Goal: Task Accomplishment & Management: Manage account settings

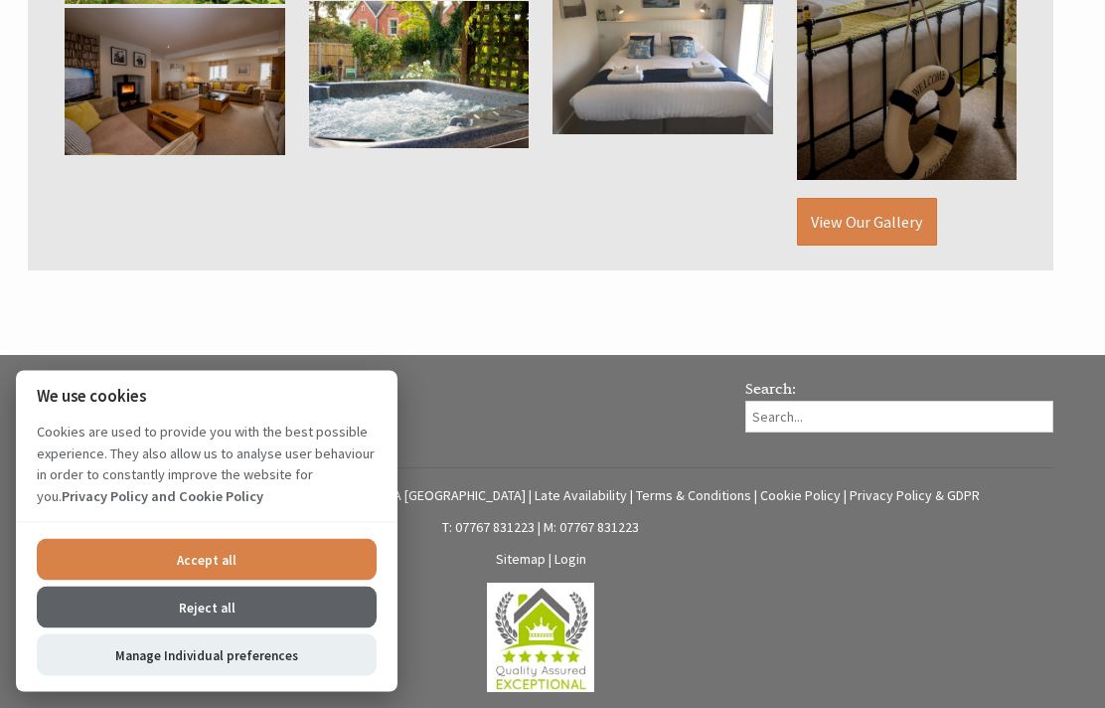
scroll to position [1406, 0]
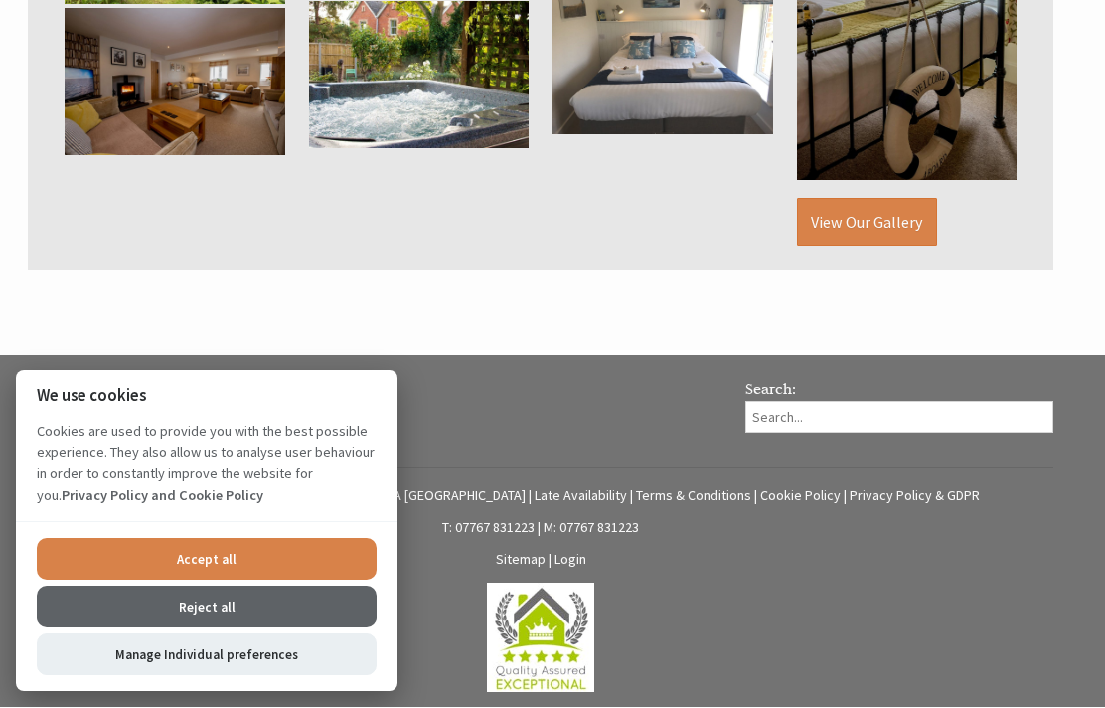
click at [584, 569] on link "Login" at bounding box center [571, 560] width 32 height 18
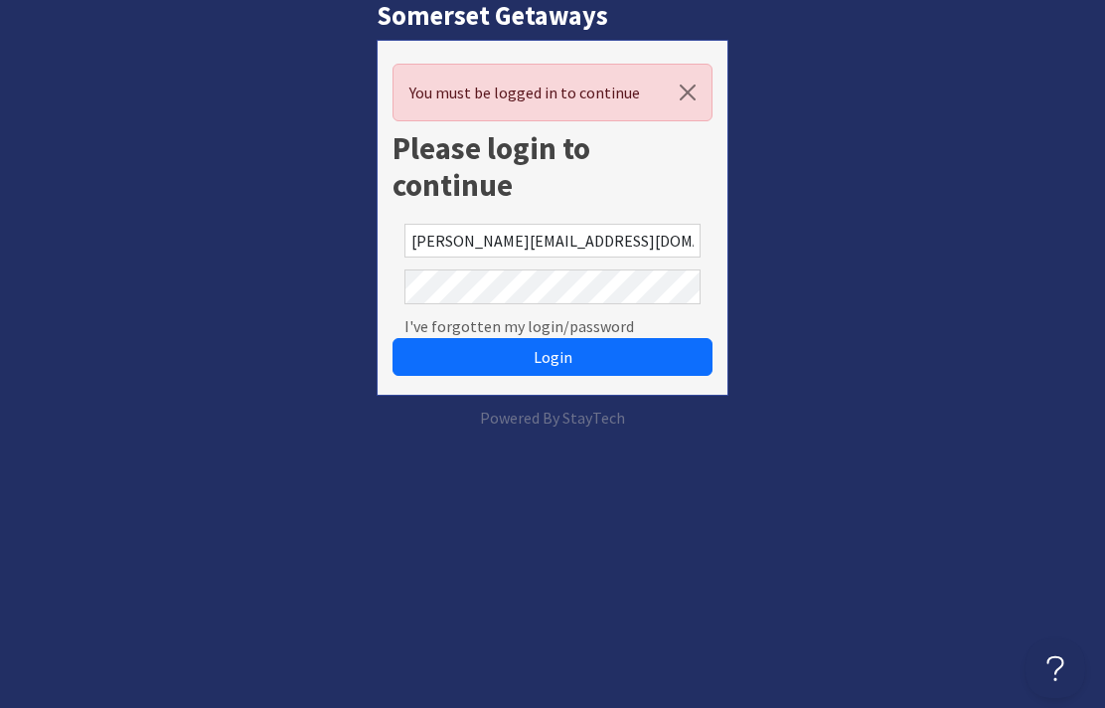
click at [553, 357] on button "Login" at bounding box center [553, 357] width 321 height 38
click at [657, 361] on button "Login" at bounding box center [553, 357] width 321 height 38
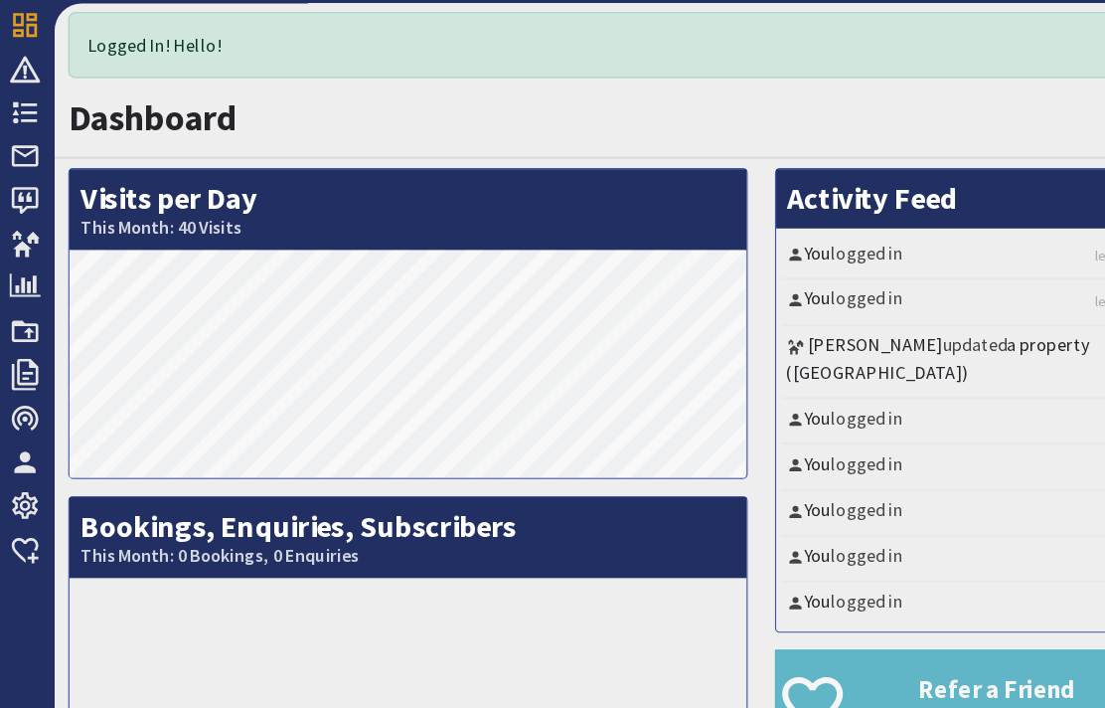
click at [27, 129] on icon at bounding box center [22, 143] width 28 height 28
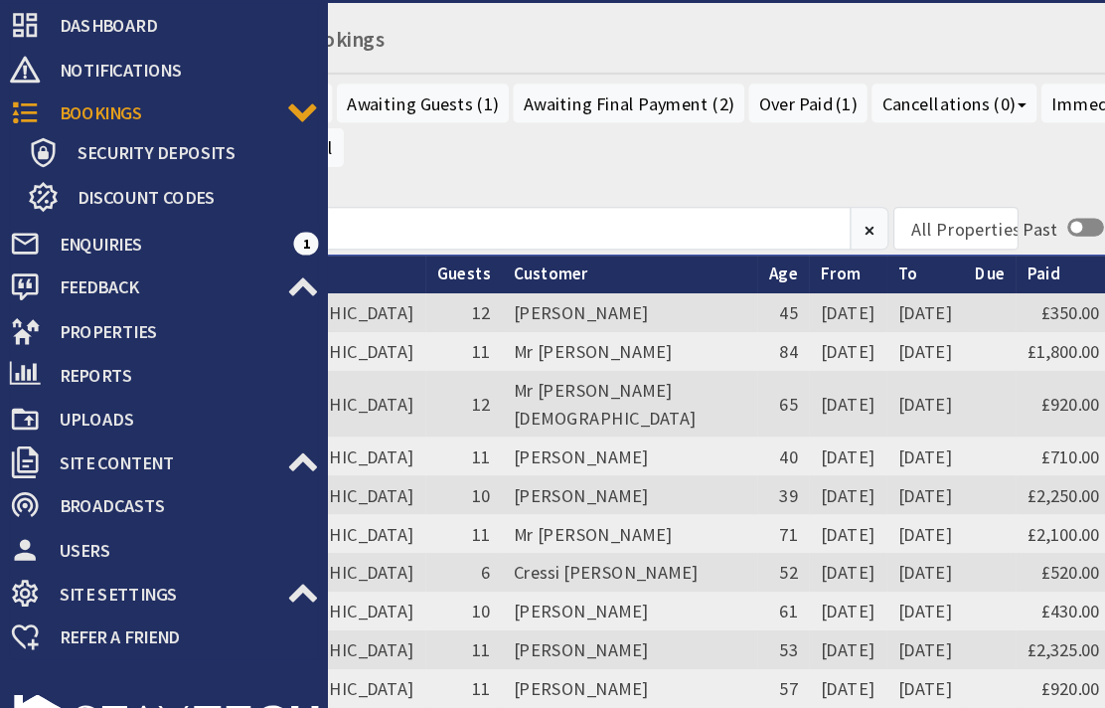
click at [126, 89] on span "Notifications" at bounding box center [157, 105] width 243 height 32
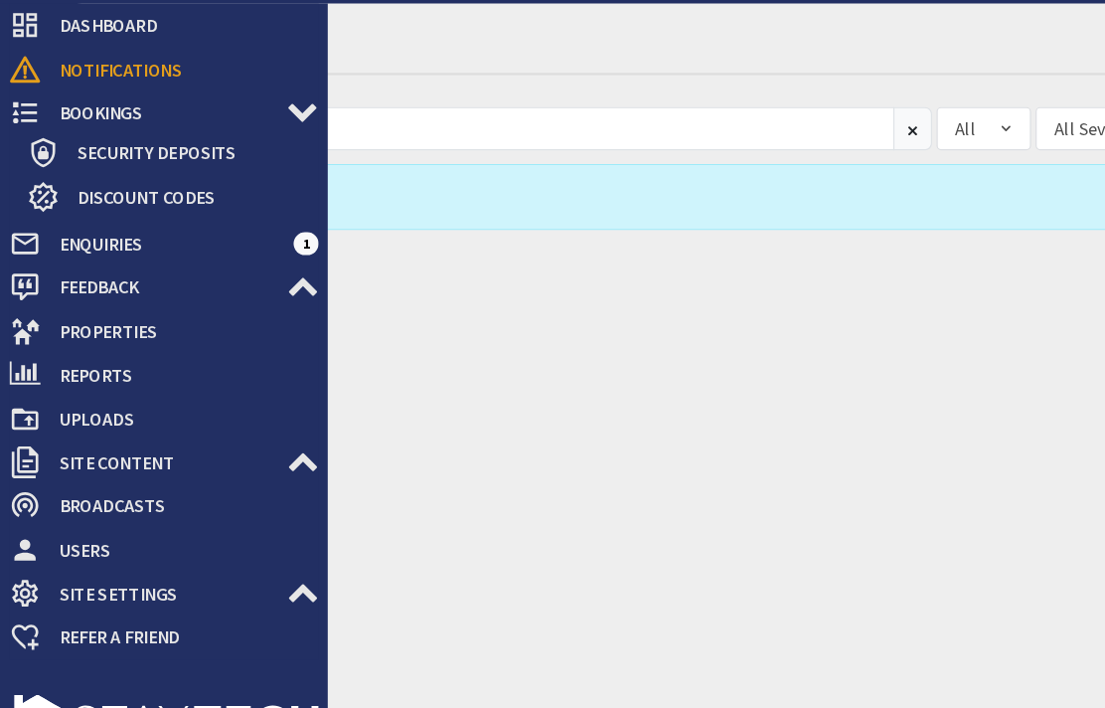
click at [361, 547] on div "Notifications All Open Closed Pinned All All Severities INFO NOTICE WARNING ERR…" at bounding box center [577, 378] width 1058 height 660
click at [247, 584] on span "Refer a Friend" at bounding box center [157, 600] width 243 height 32
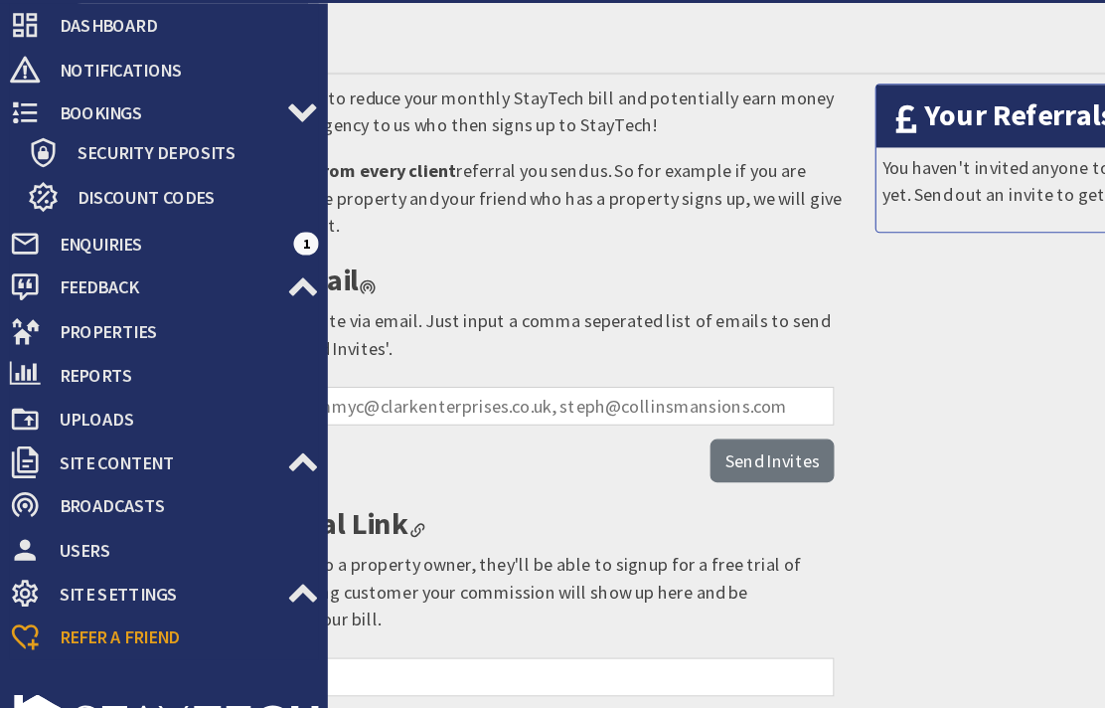
click at [326, 553] on div "We're giving you the opportunity to reduce your monthly StayTech bill and poten…" at bounding box center [400, 417] width 705 height 599
click at [252, 620] on div at bounding box center [143, 663] width 286 height 87
click at [242, 620] on div at bounding box center [143, 663] width 286 height 87
click at [217, 620] on div at bounding box center [143, 663] width 286 height 87
click at [333, 619] on input "https://signup.staytech.co.uk/invite/riverside-cottage" at bounding box center [400, 636] width 657 height 34
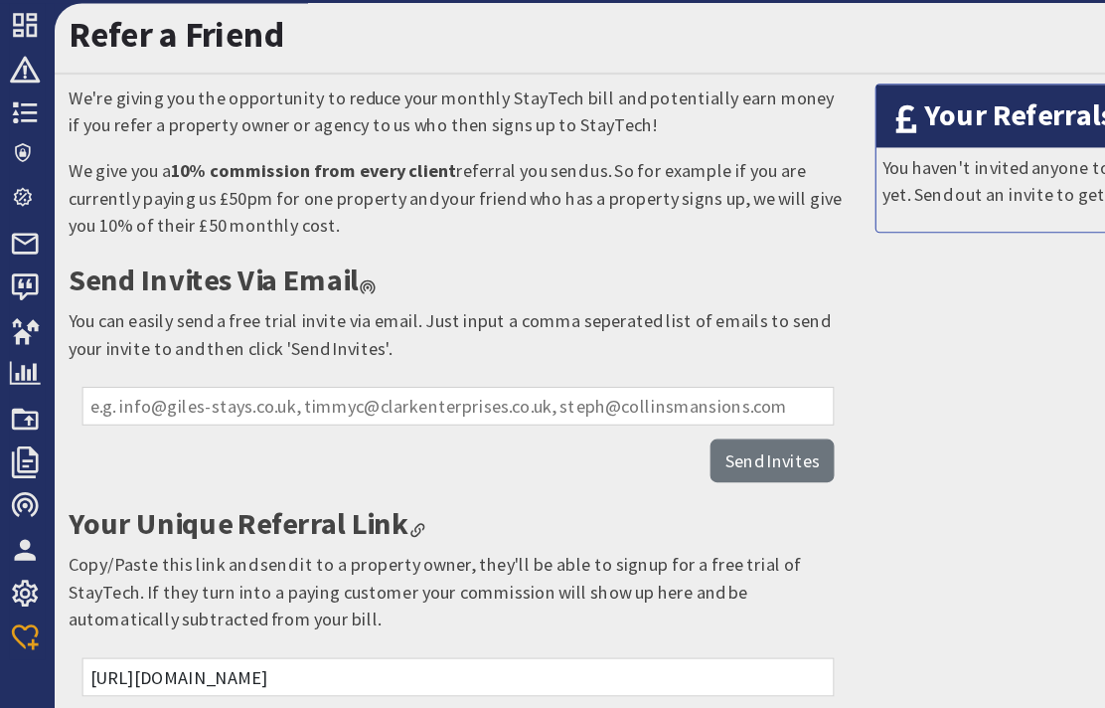
scroll to position [60, 0]
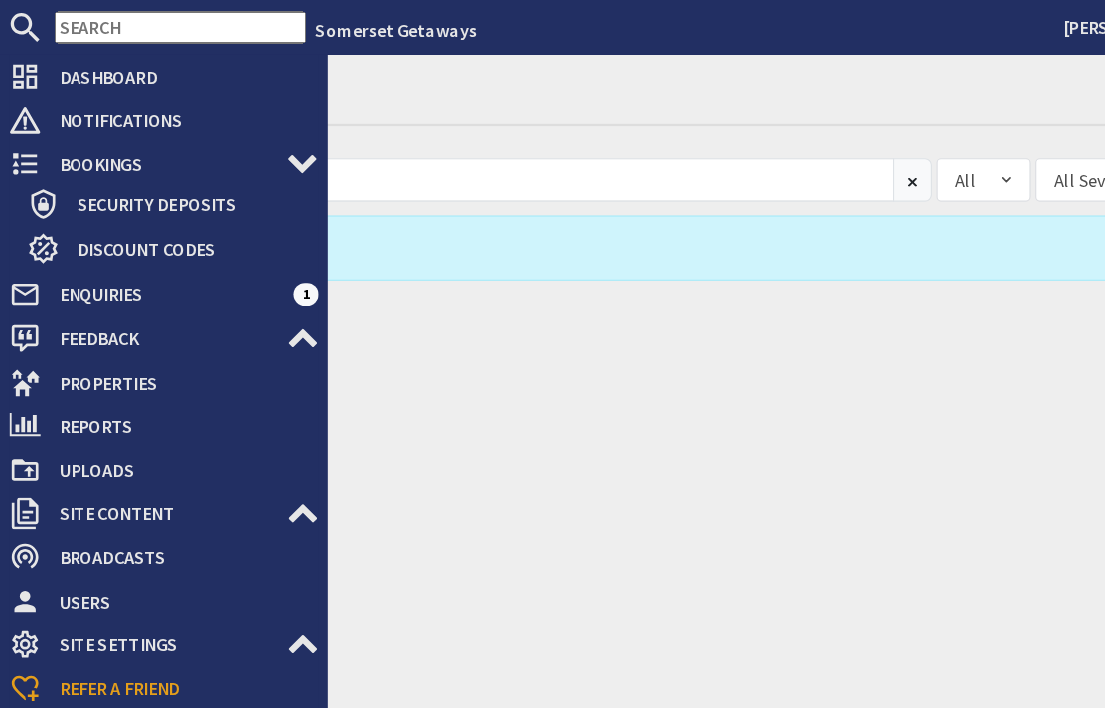
click at [33, 70] on icon at bounding box center [22, 67] width 28 height 28
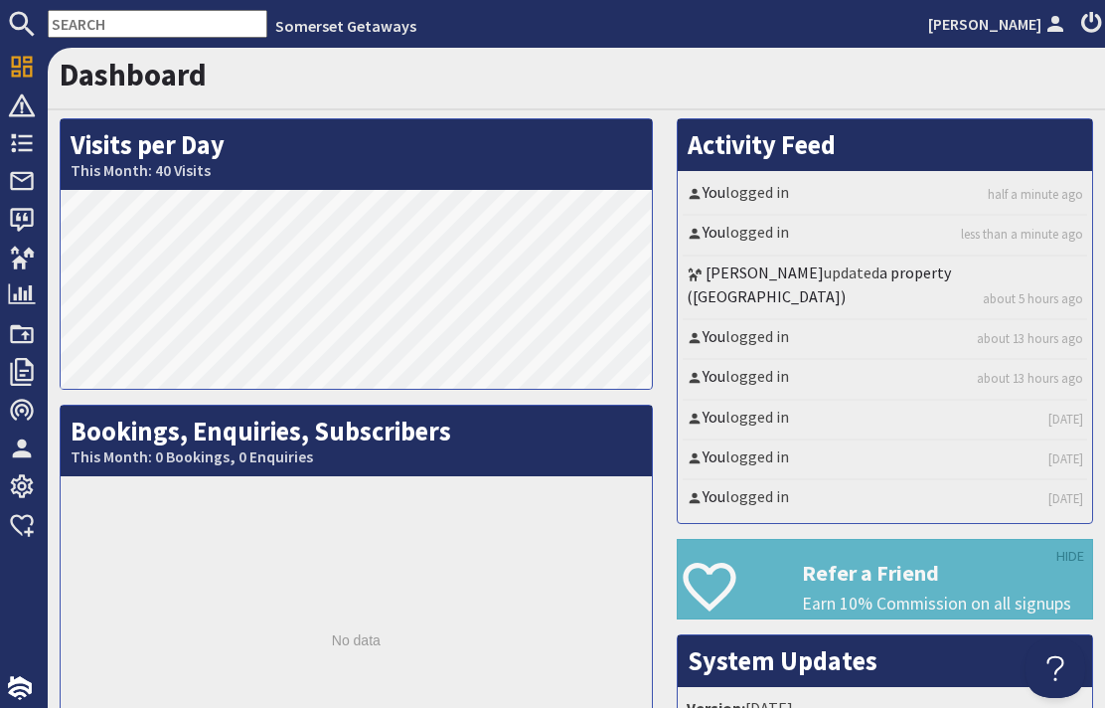
click at [17, 118] on icon at bounding box center [22, 105] width 28 height 28
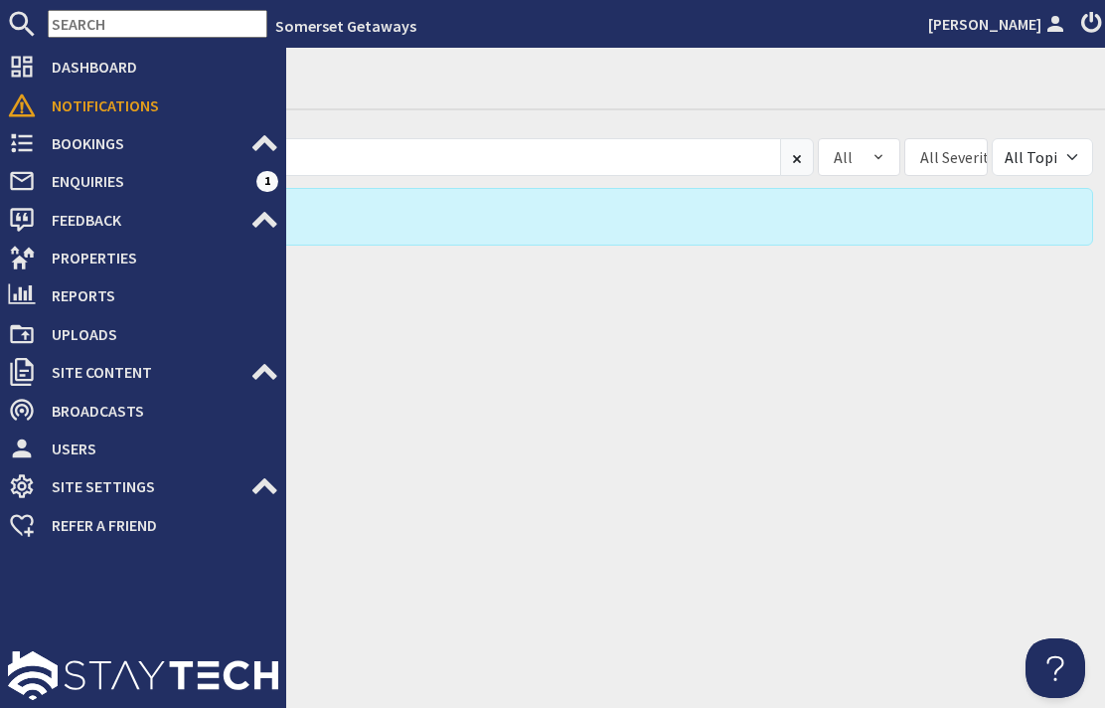
click at [366, 608] on div "Notifications All Open Closed Pinned All All Severities INFO NOTICE WARNING ERR…" at bounding box center [577, 378] width 1058 height 660
click at [245, 641] on div at bounding box center [143, 626] width 286 height 164
click at [299, 624] on div "Notifications All Open Closed Pinned All All Severities INFO NOTICE WARNING ERR…" at bounding box center [577, 378] width 1058 height 660
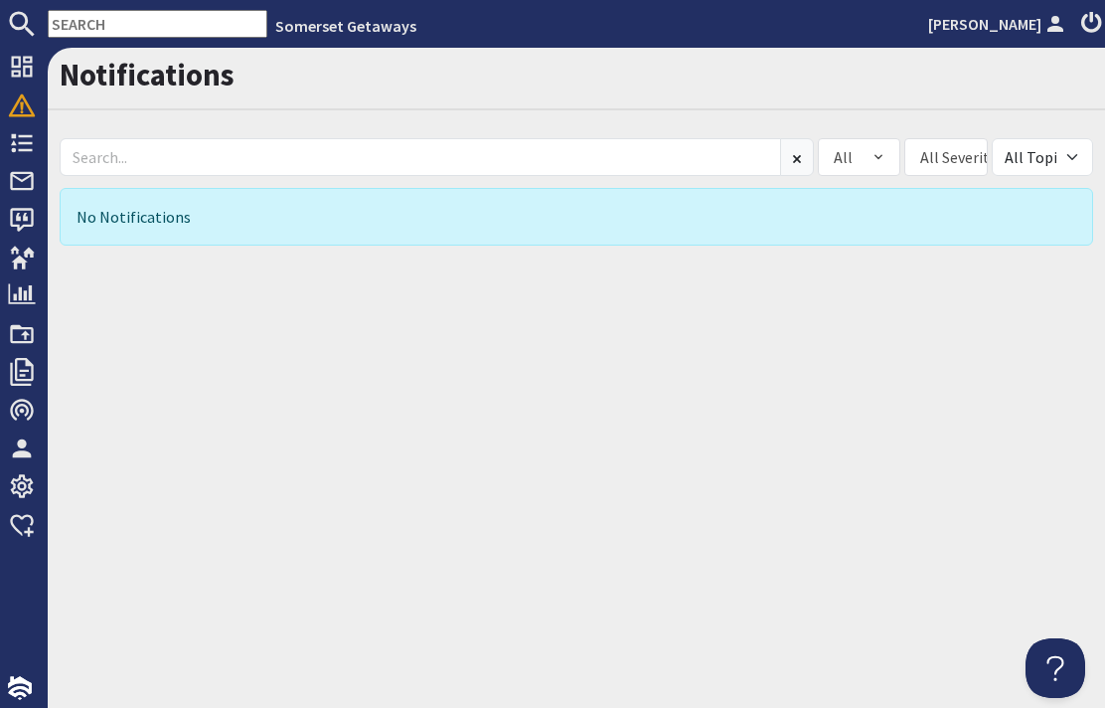
click at [238, 633] on div "Notifications All Open Closed Pinned All All Severities INFO NOTICE WARNING ERR…" at bounding box center [577, 378] width 1058 height 660
click at [30, 185] on icon at bounding box center [22, 181] width 28 height 28
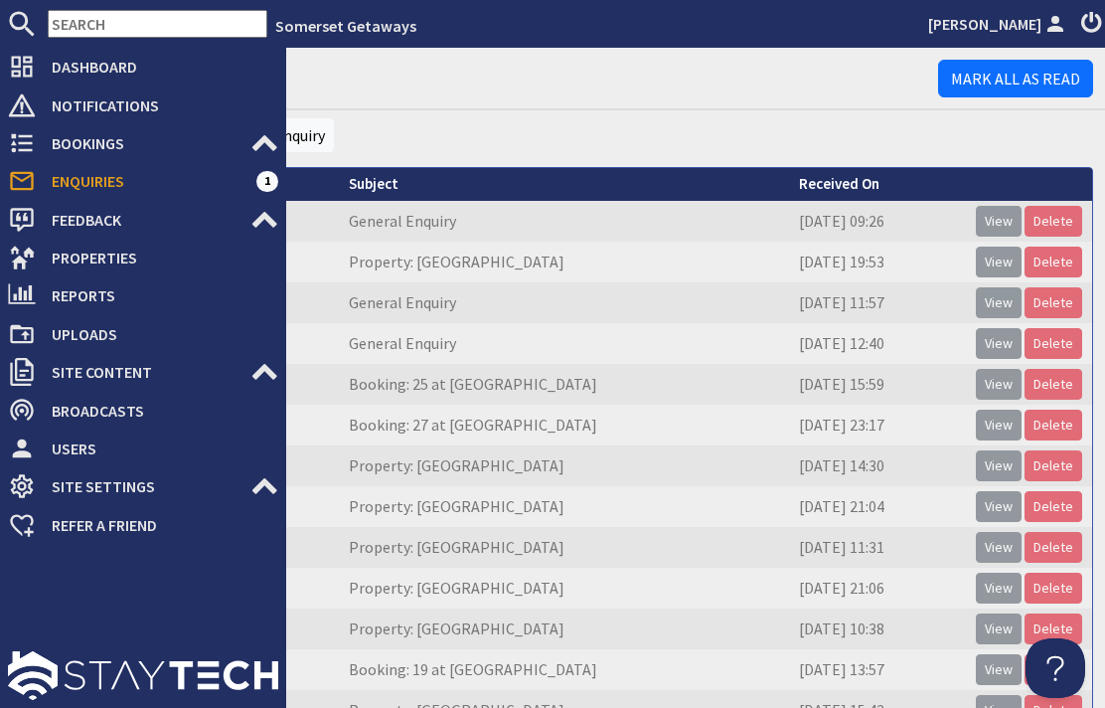
click at [595, 102] on div "Enquiries Mark All As Read" at bounding box center [577, 79] width 1058 height 63
click at [126, 64] on span "Dashboard" at bounding box center [157, 67] width 243 height 32
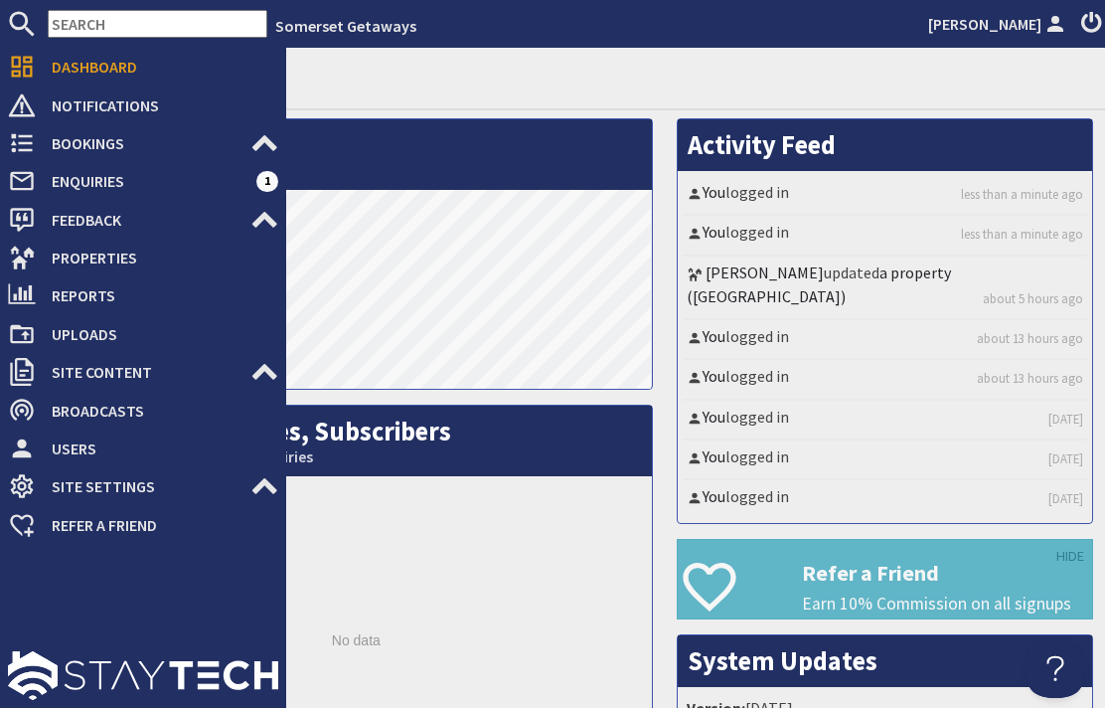
click at [25, 111] on icon at bounding box center [22, 105] width 28 height 28
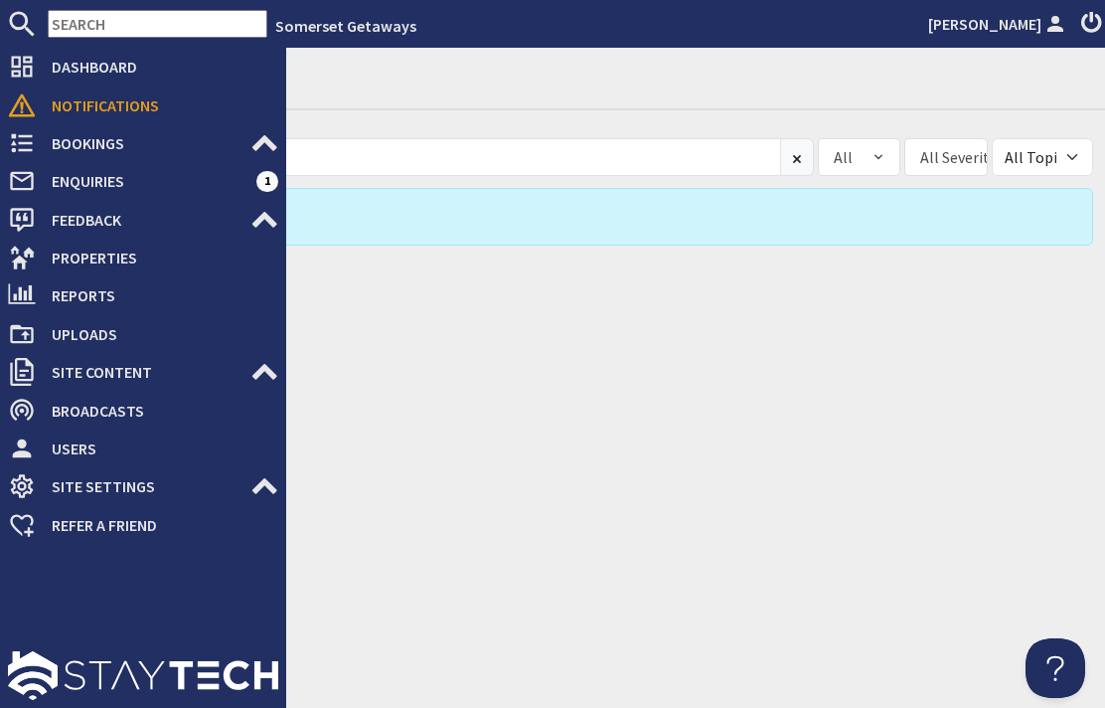
click at [338, 630] on div "Notifications All Open Closed Pinned All All Severities INFO NOTICE WARNING ERR…" at bounding box center [577, 378] width 1058 height 660
click at [246, 642] on div at bounding box center [143, 626] width 286 height 164
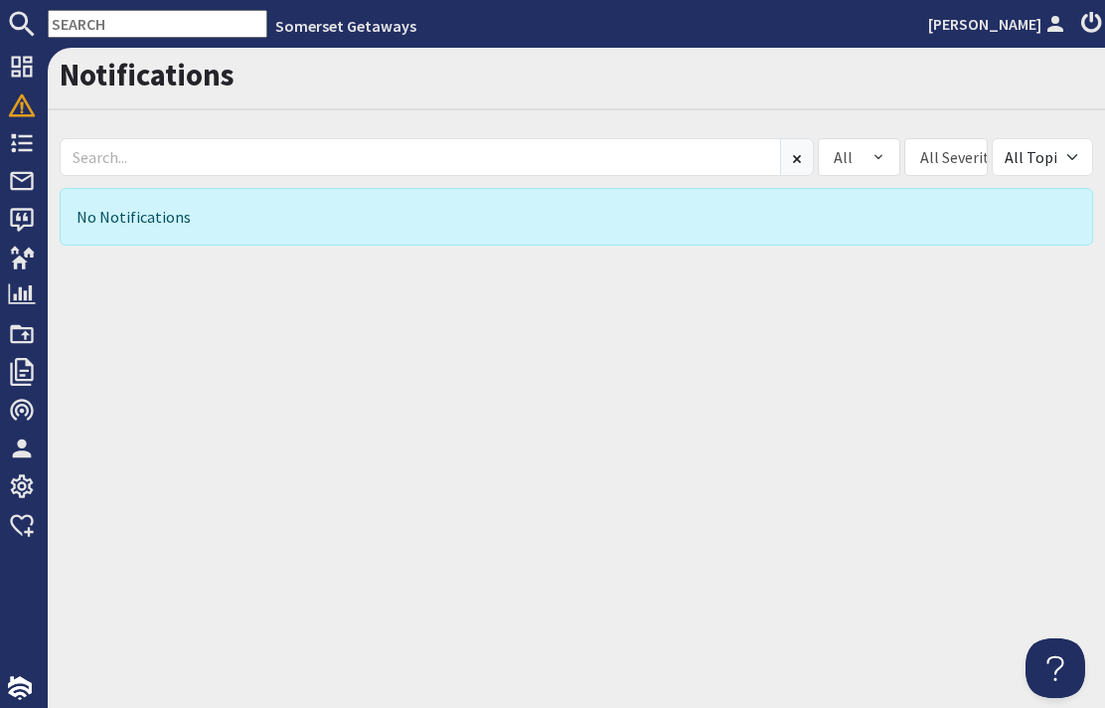
click at [320, 640] on div "Notifications All Open Closed Pinned All All Severities INFO NOTICE WARNING ERR…" at bounding box center [577, 378] width 1058 height 660
click at [25, 156] on icon at bounding box center [22, 143] width 28 height 28
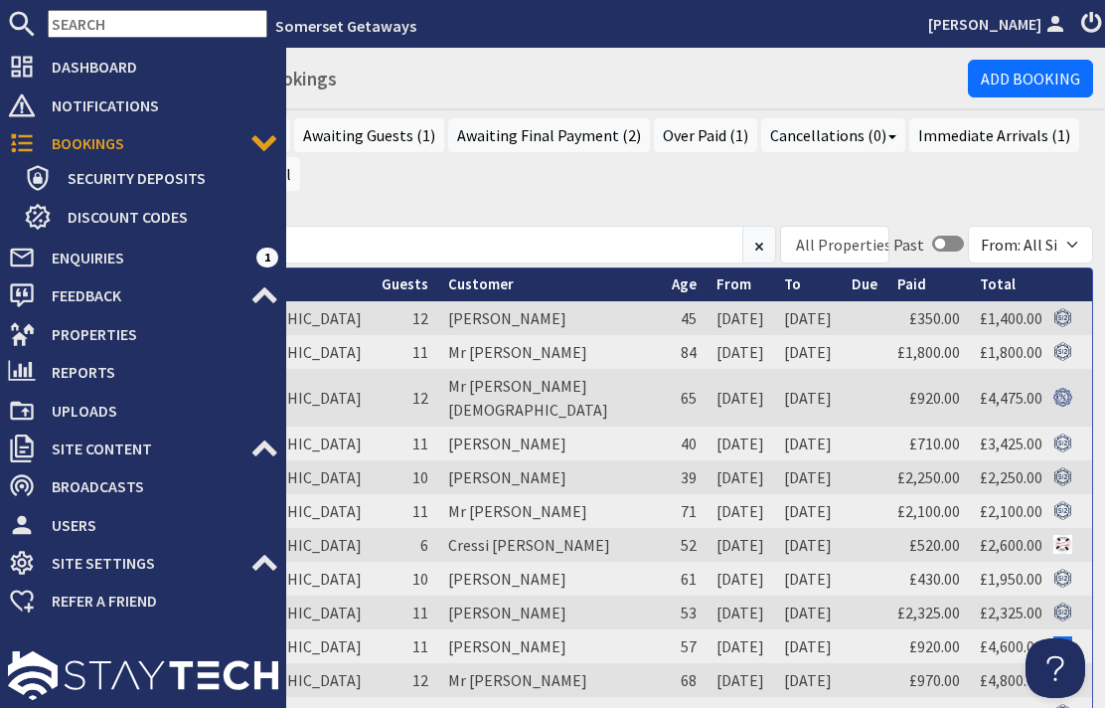
click at [372, 663] on td "12" at bounding box center [405, 680] width 67 height 34
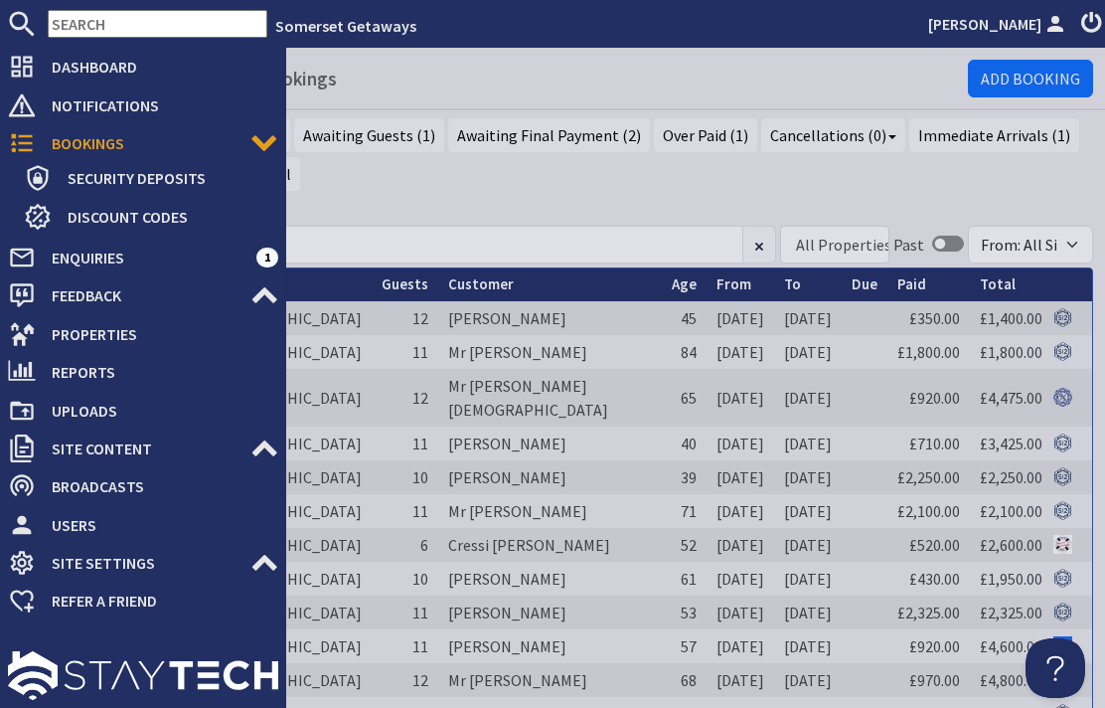
click at [266, 668] on div at bounding box center [143, 663] width 286 height 87
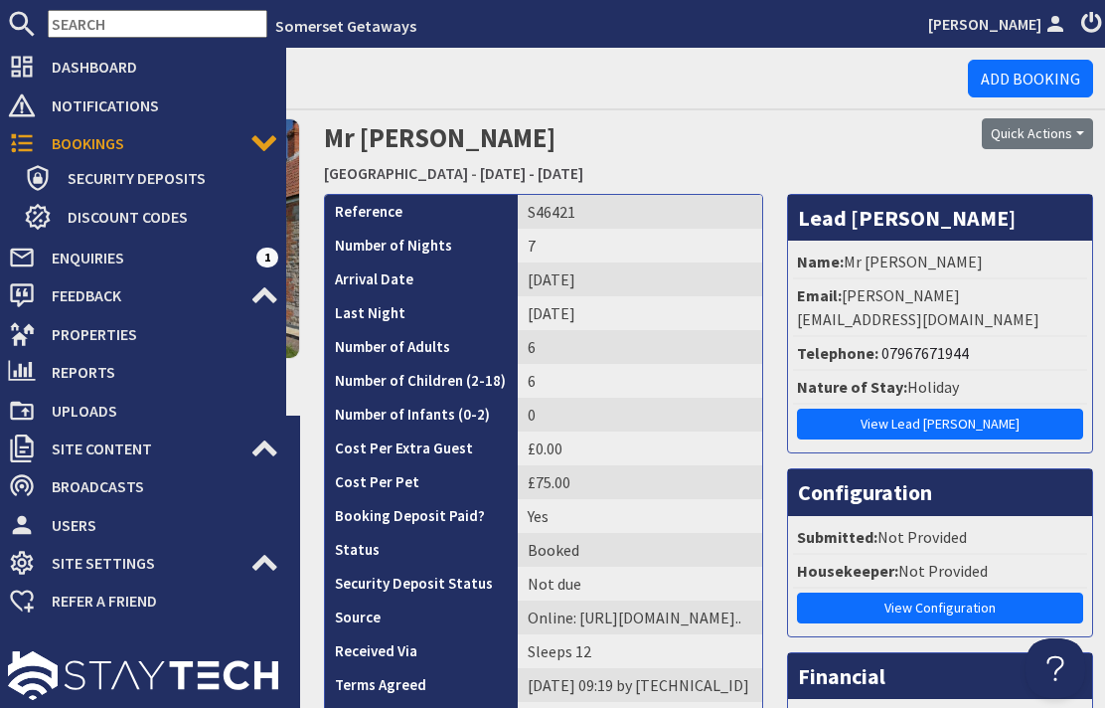
click at [386, 87] on h1 "Bookings - S46421" at bounding box center [514, 74] width 908 height 37
click at [254, 652] on div at bounding box center [143, 663] width 286 height 87
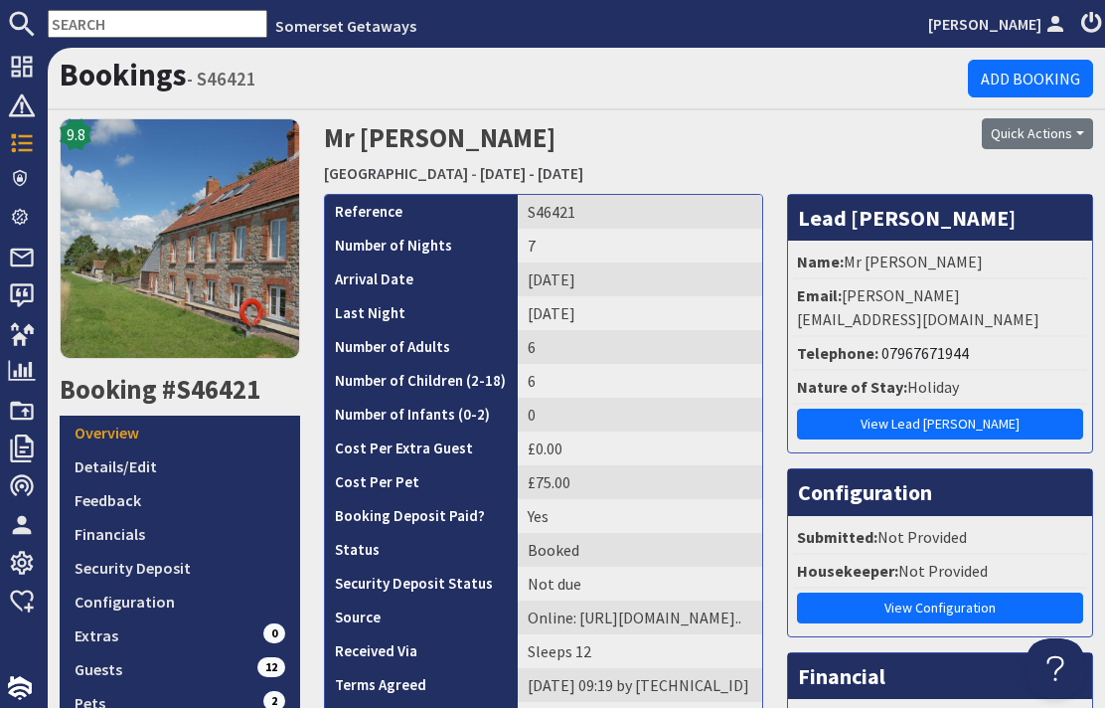
click at [423, 74] on h1 "Bookings - S46421" at bounding box center [514, 74] width 908 height 37
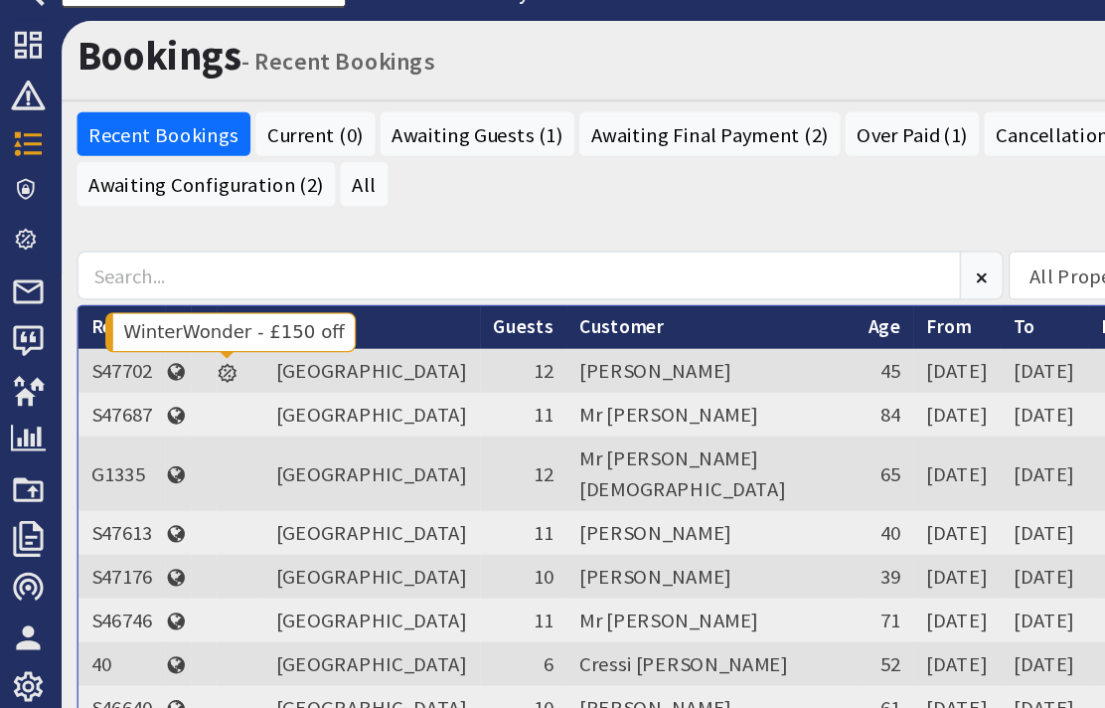
click at [182, 312] on use at bounding box center [176, 319] width 14 height 15
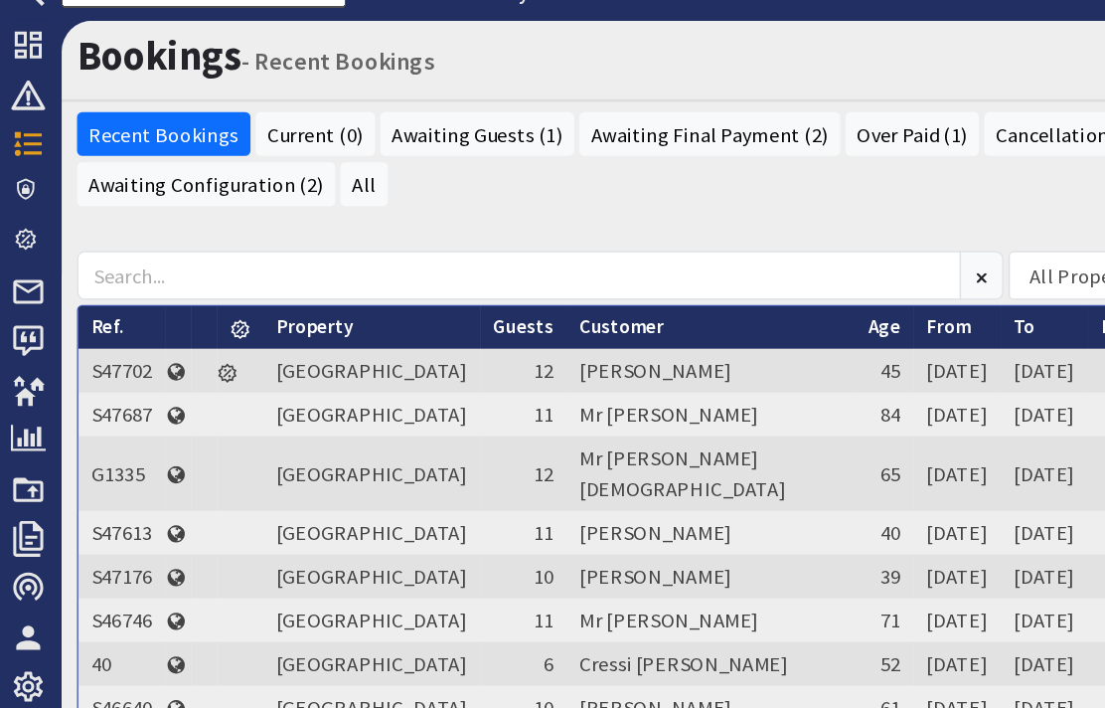
click at [286, 222] on div "All Properties Little Riverside Riverside All Properties Include past bookings …" at bounding box center [577, 245] width 1034 height 46
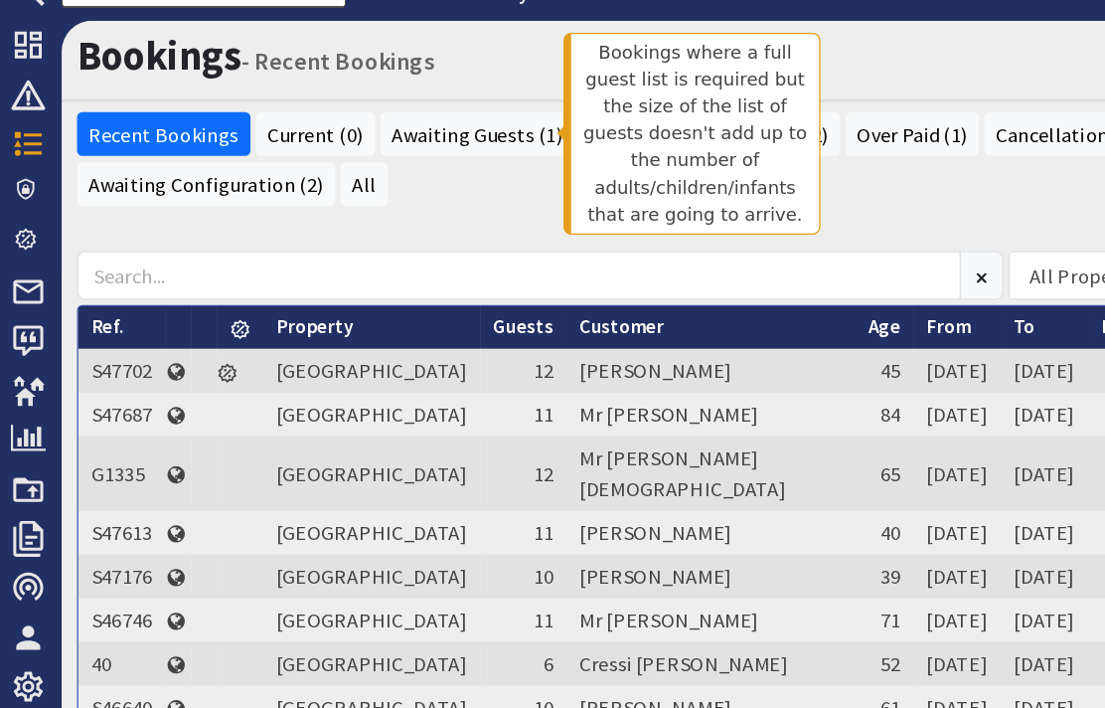
click at [362, 118] on link "Awaiting Guests (1)" at bounding box center [369, 135] width 150 height 34
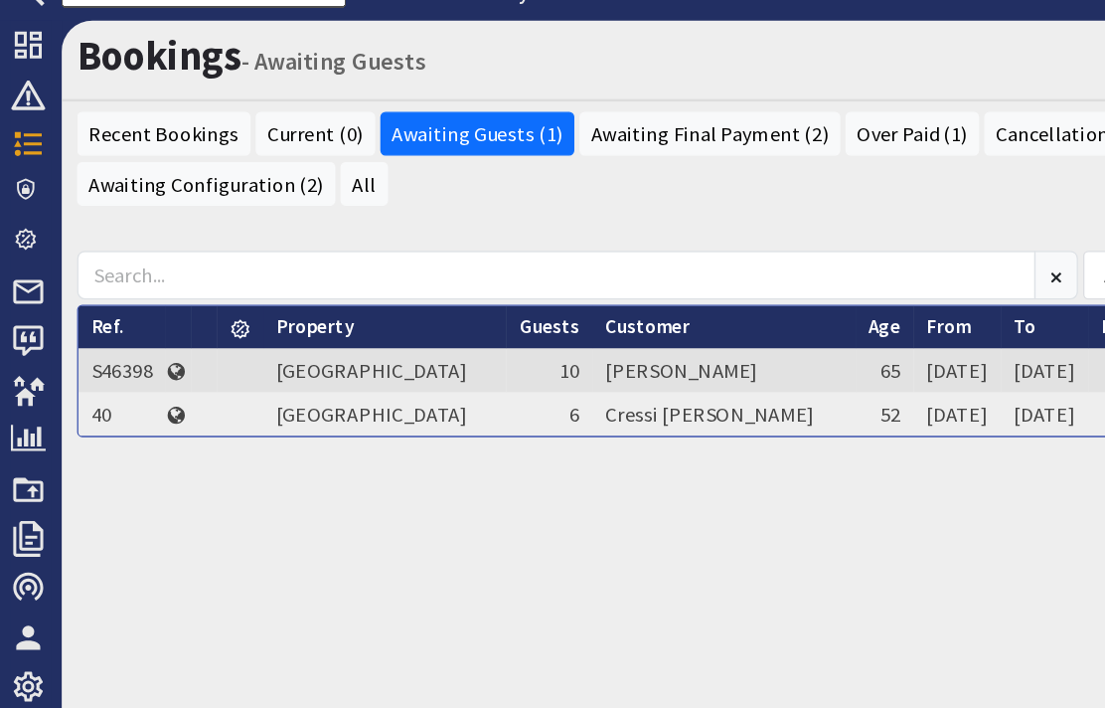
click at [783, 206] on div "All Properties Little Riverside Riverside All Properties From: All Sites From: …" at bounding box center [577, 311] width 1058 height 210
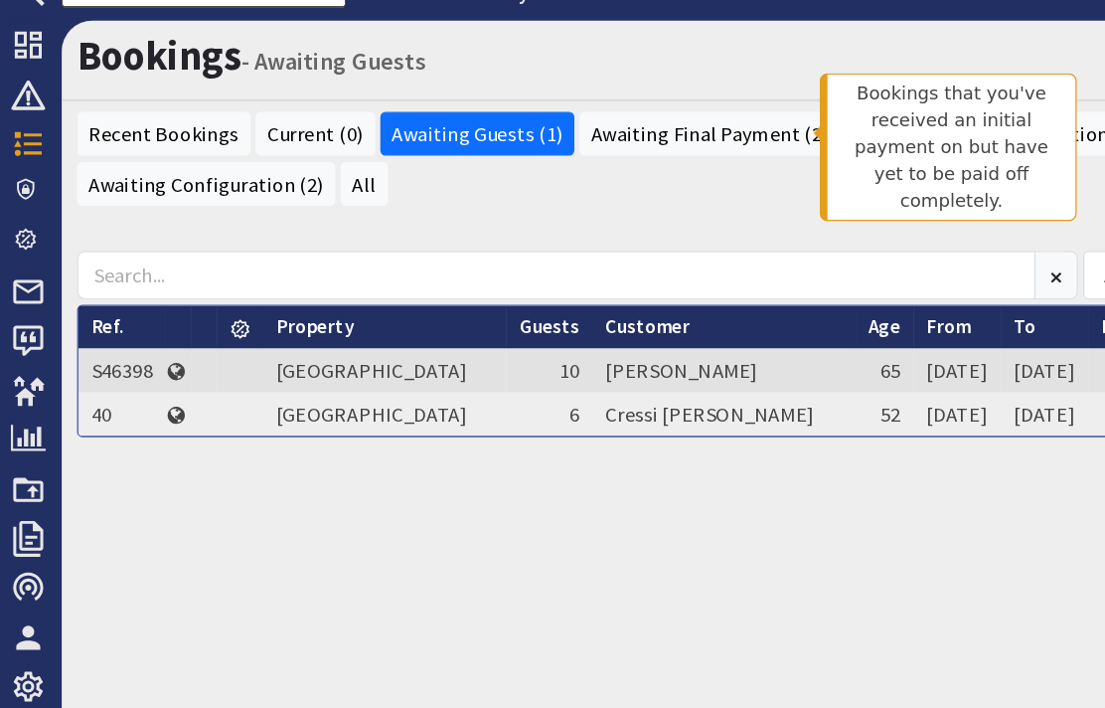
click at [553, 118] on link "Awaiting Final Payment (2)" at bounding box center [549, 135] width 202 height 34
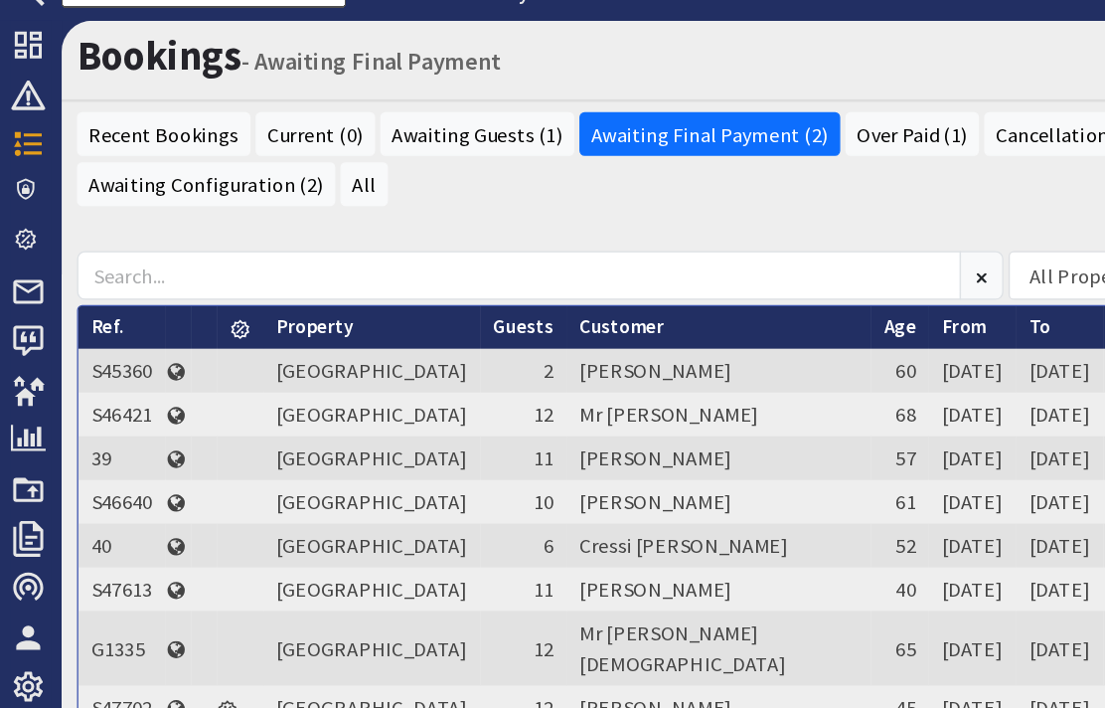
click at [819, 154] on ul "Recent Bookings Current (0) Awaiting Guests (1) Awaiting Final Payment (2) Over…" at bounding box center [577, 157] width 1034 height 78
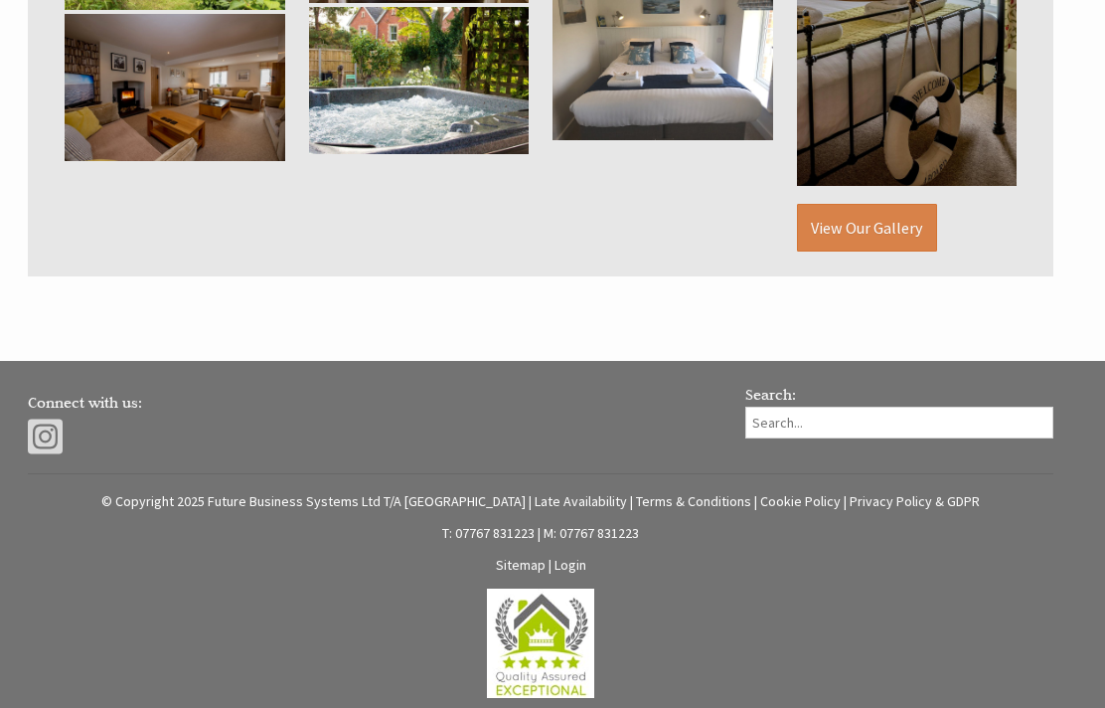
scroll to position [1406, 0]
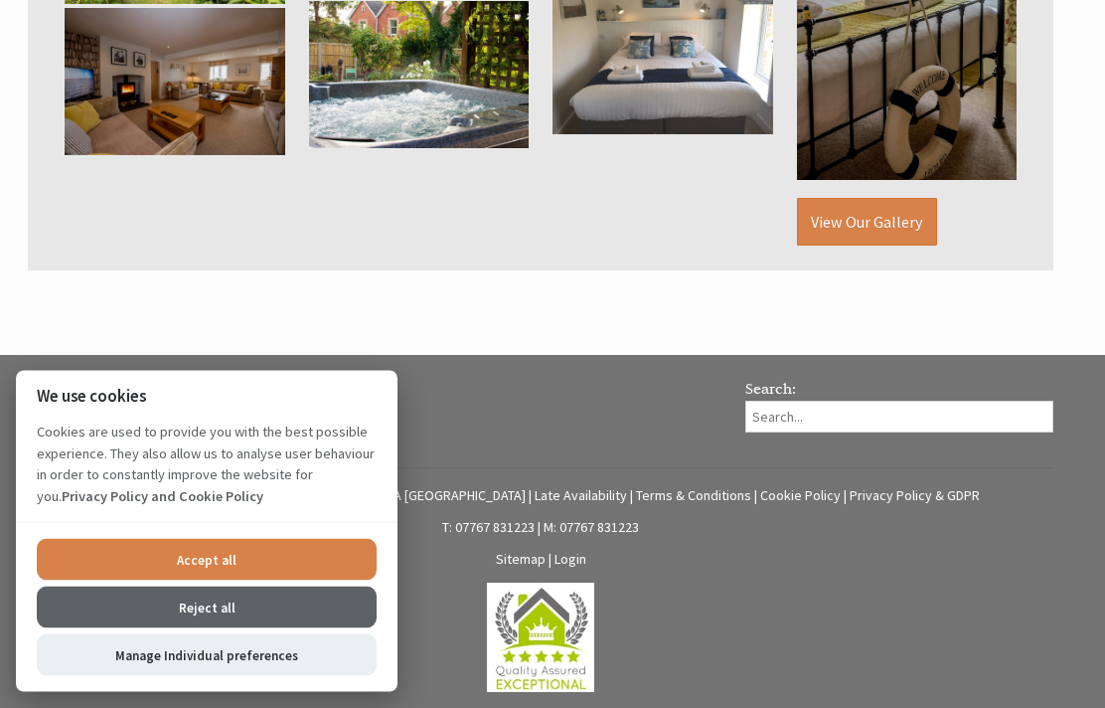
click at [596, 575] on div "Connect with us: Search: © Copyright 2025 Future Business Systems Ltd T/A River…" at bounding box center [541, 569] width 1050 height 379
click at [585, 567] on link "Login" at bounding box center [571, 560] width 32 height 18
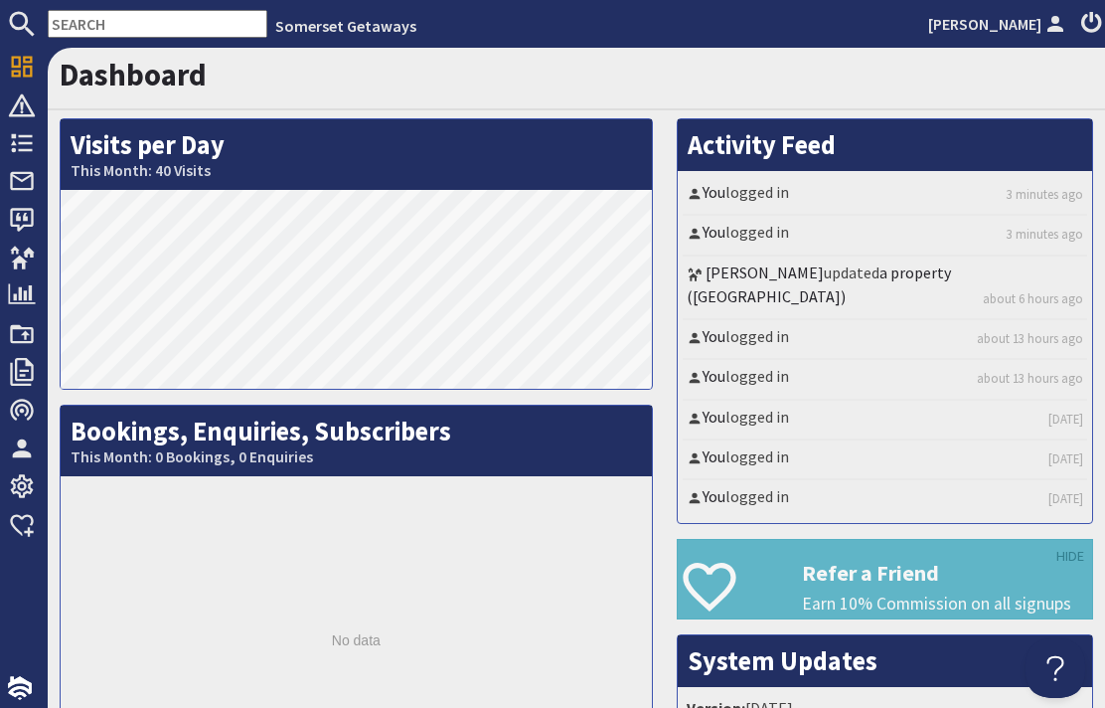
click at [913, 268] on link "a property ([GEOGRAPHIC_DATA])" at bounding box center [819, 284] width 264 height 44
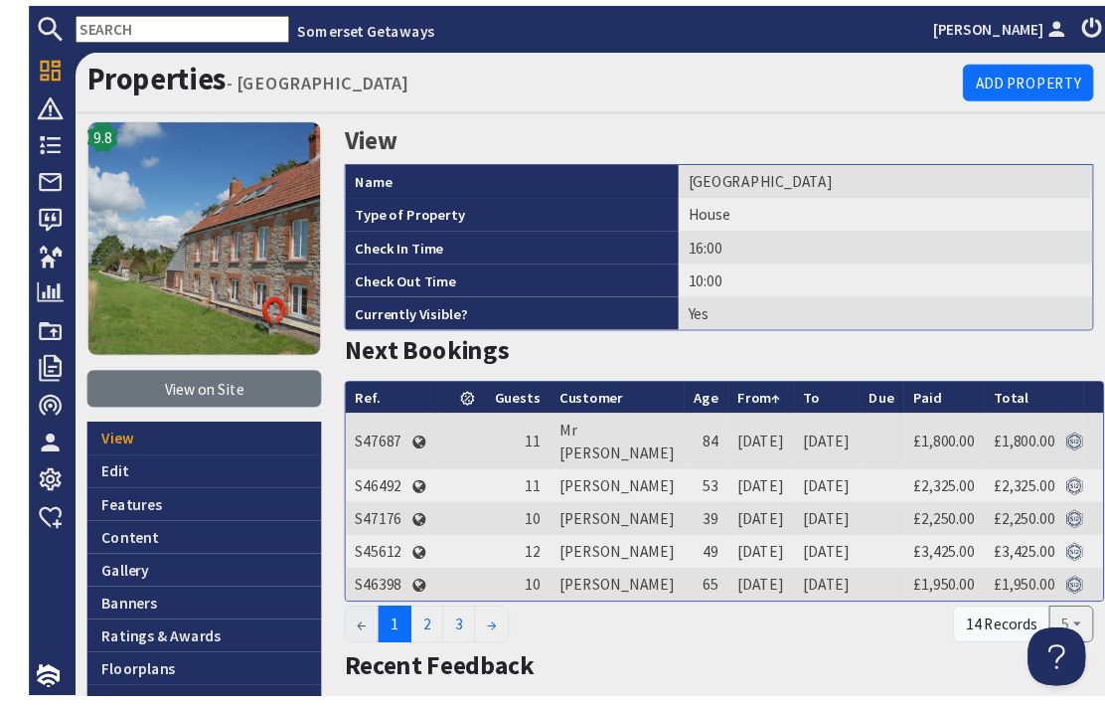
scroll to position [11, 0]
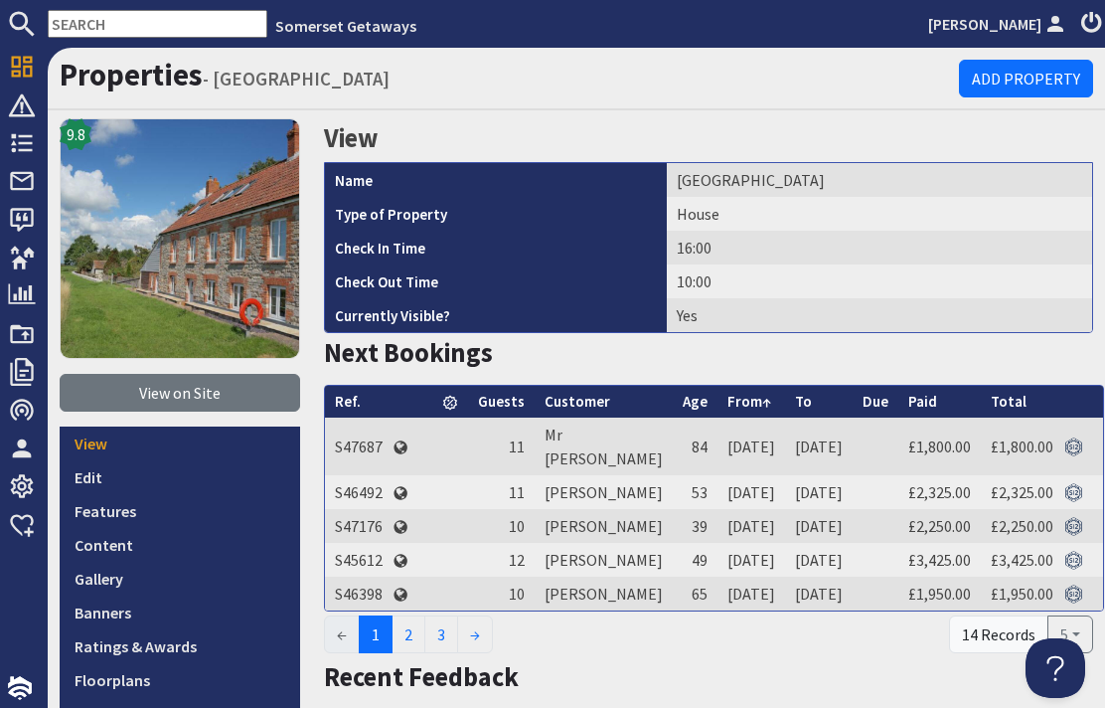
click at [583, 433] on td "Mr [PERSON_NAME]" at bounding box center [604, 446] width 138 height 58
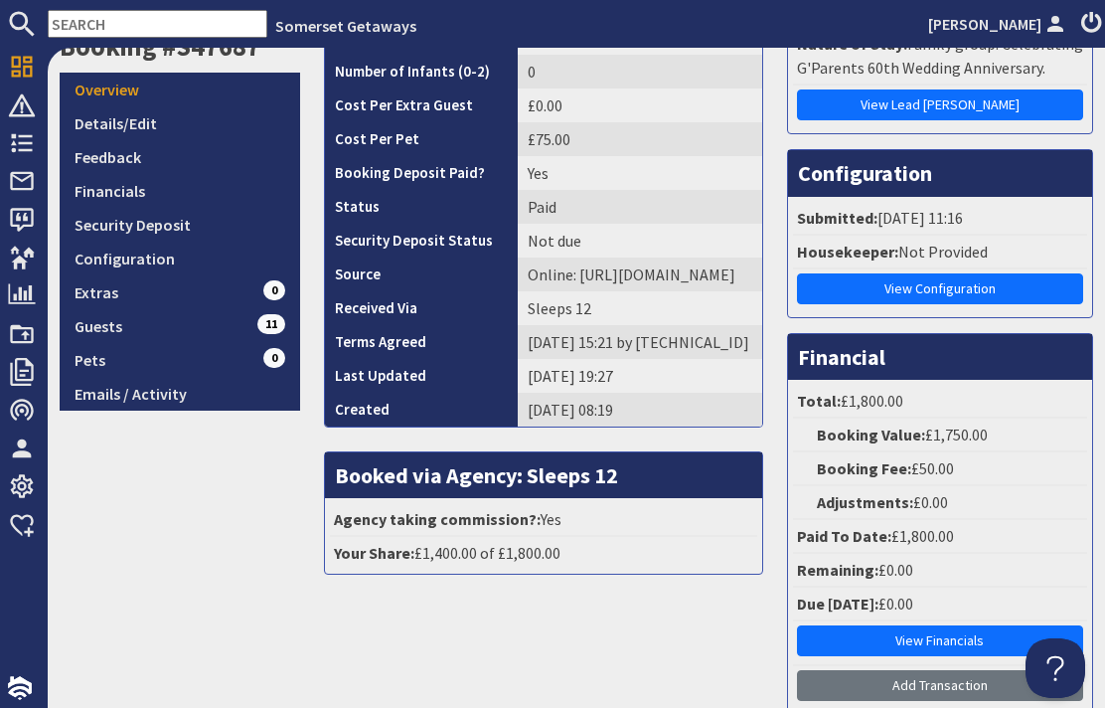
scroll to position [336, 0]
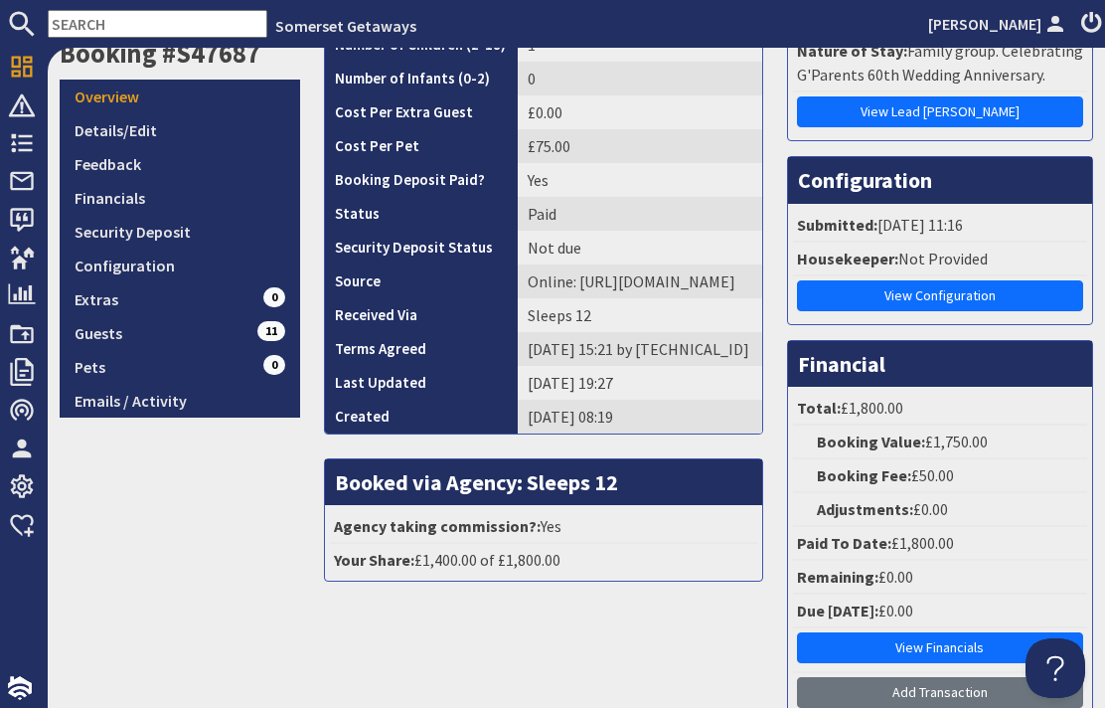
click at [150, 252] on link "Configuration" at bounding box center [180, 265] width 241 height 34
